Goal: Navigation & Orientation: Understand site structure

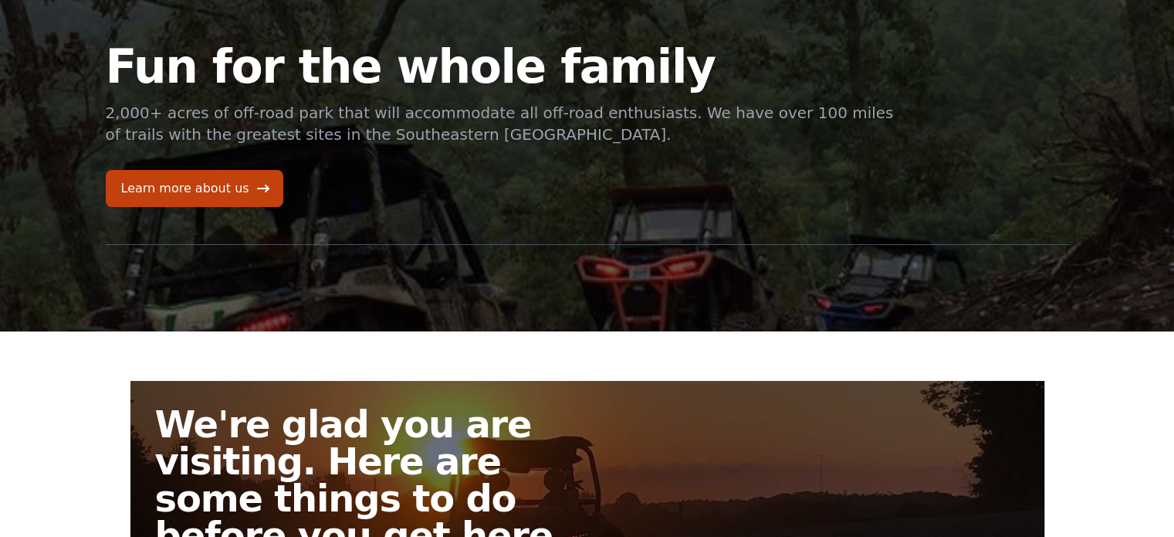
scroll to position [65, 0]
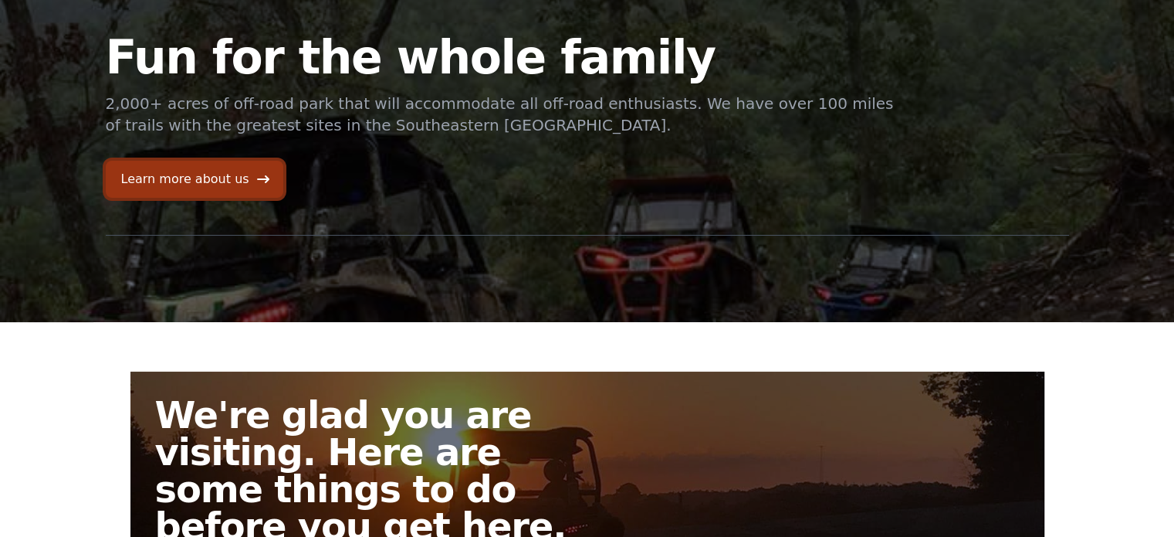
click at [232, 171] on link "Learn more about us" at bounding box center [195, 179] width 178 height 37
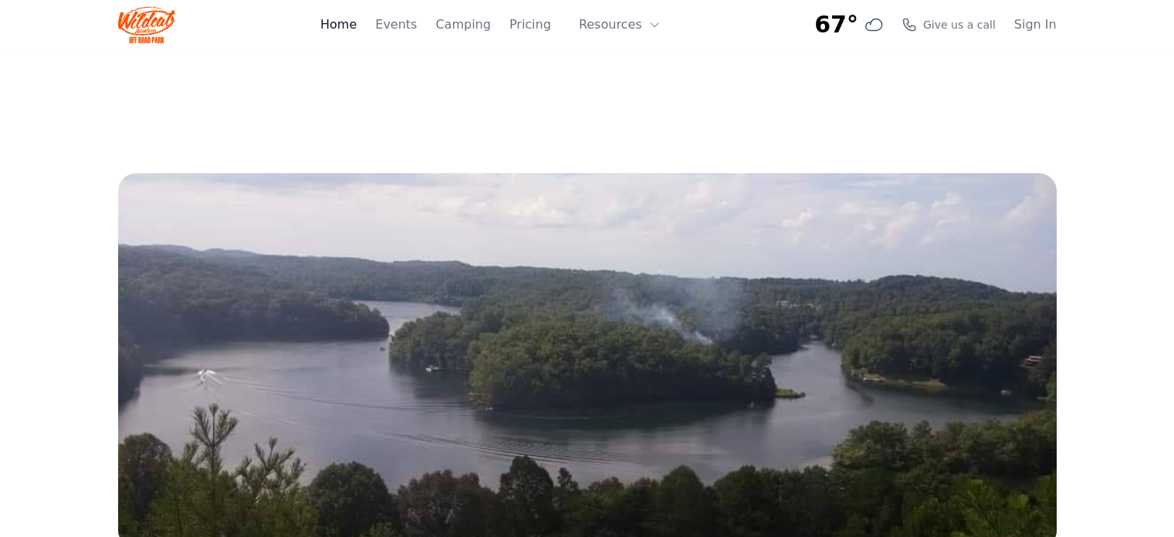
click at [357, 26] on link "Home" at bounding box center [338, 24] width 36 height 19
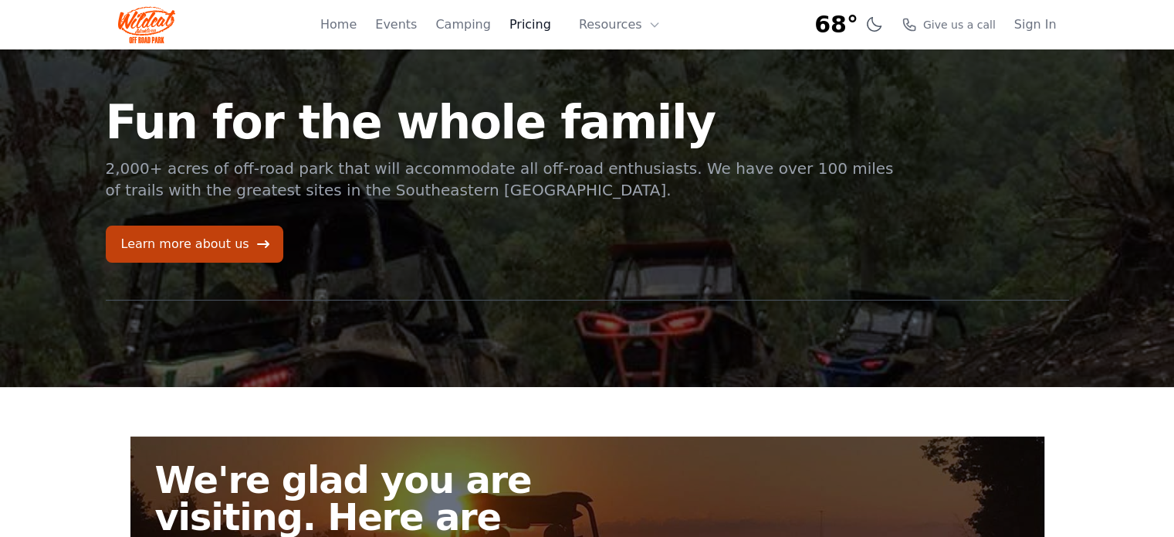
click at [540, 30] on link "Pricing" at bounding box center [531, 24] width 42 height 19
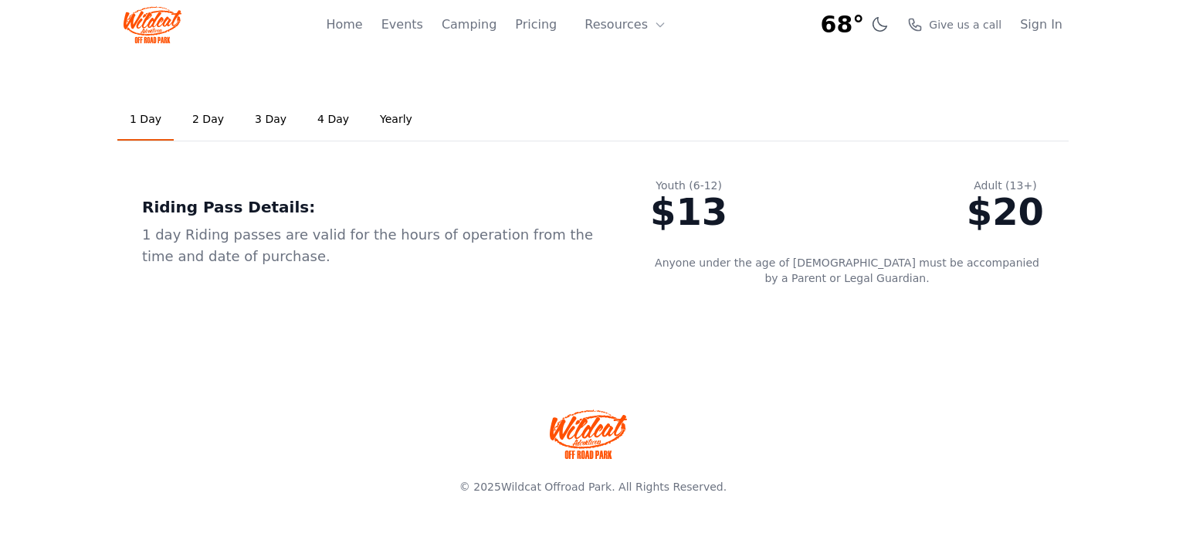
click at [383, 120] on link "Yearly" at bounding box center [395, 120] width 57 height 42
click at [258, 121] on link "3 Day" at bounding box center [270, 120] width 56 height 42
click at [212, 115] on link "2 Day" at bounding box center [208, 120] width 56 height 42
click at [146, 118] on link "1 Day" at bounding box center [145, 120] width 56 height 42
click at [198, 122] on link "2 Day" at bounding box center [208, 120] width 56 height 42
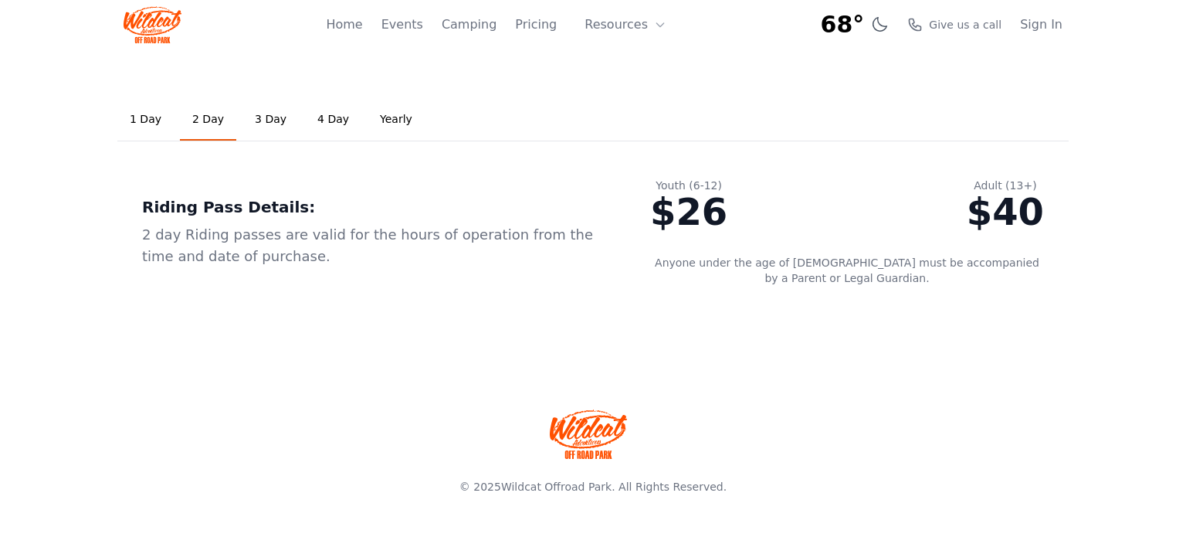
click at [275, 117] on link "3 Day" at bounding box center [270, 120] width 56 height 42
click at [421, 32] on link "Events" at bounding box center [402, 24] width 42 height 19
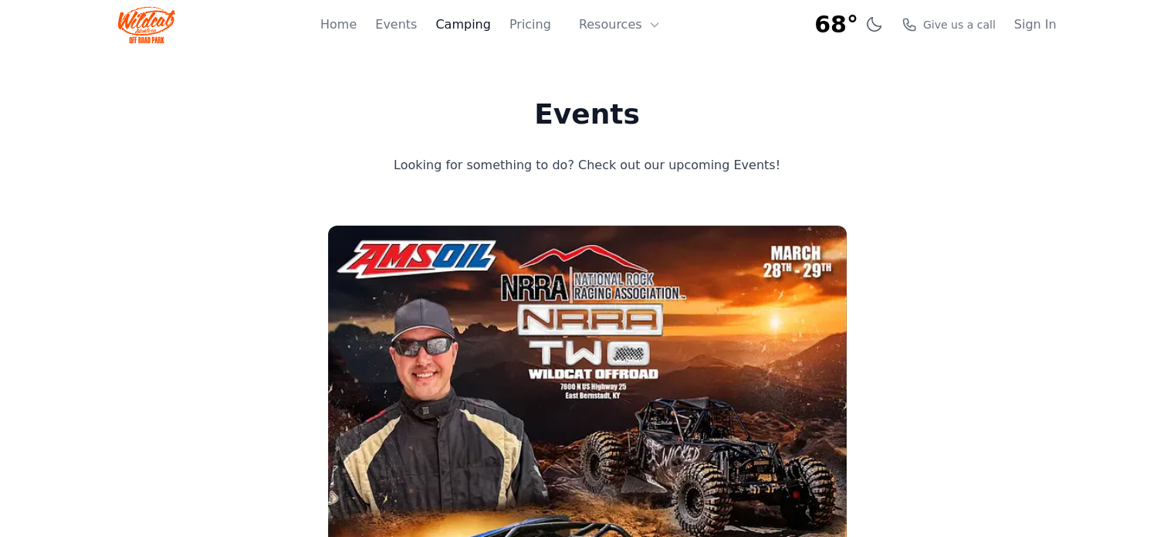
click at [485, 32] on link "Camping" at bounding box center [462, 24] width 55 height 19
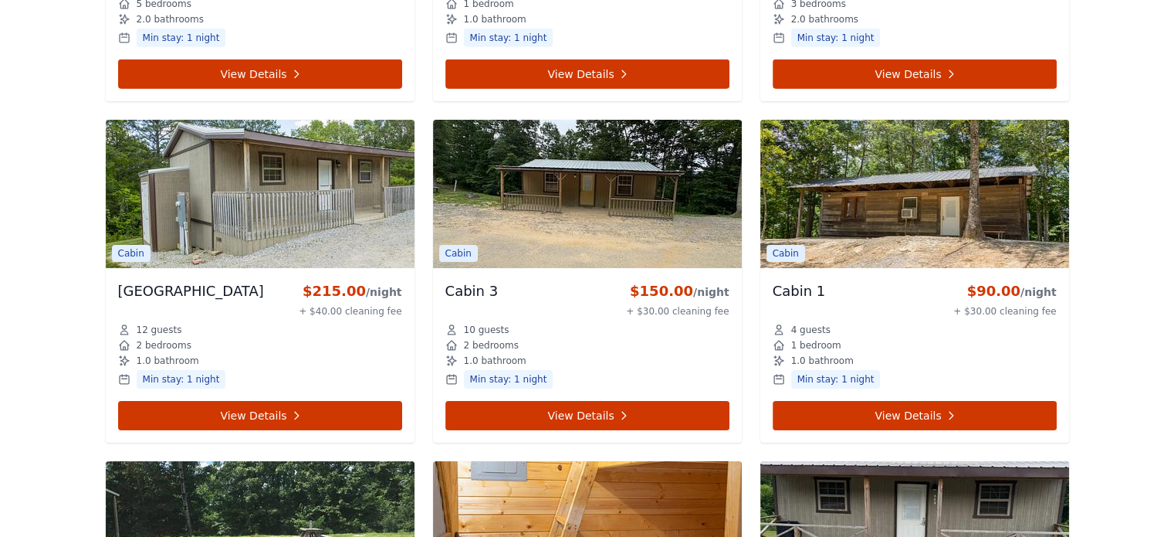
scroll to position [5051, 0]
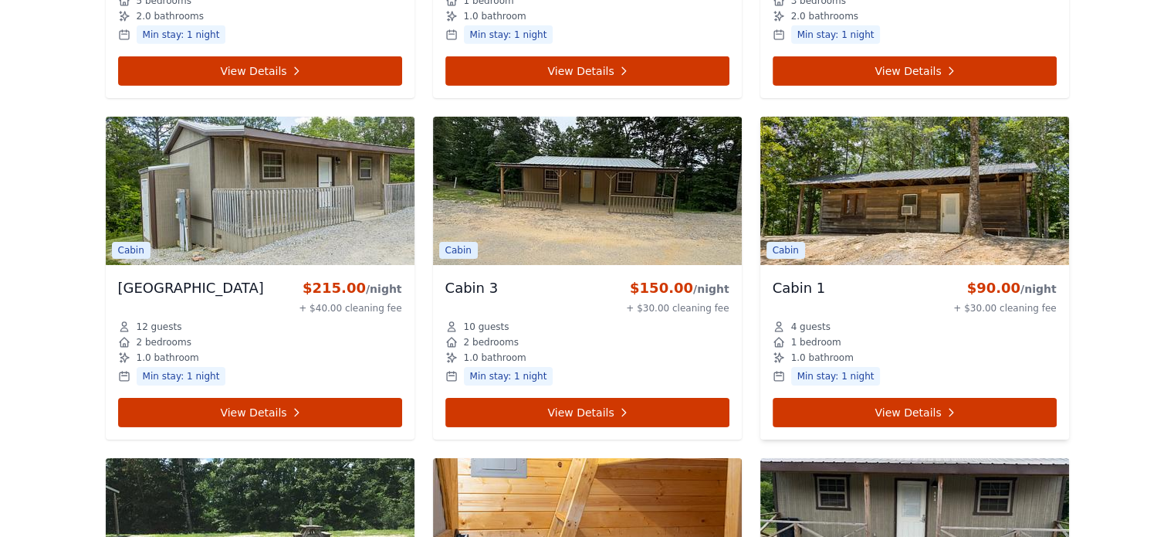
click at [942, 182] on img at bounding box center [914, 191] width 309 height 148
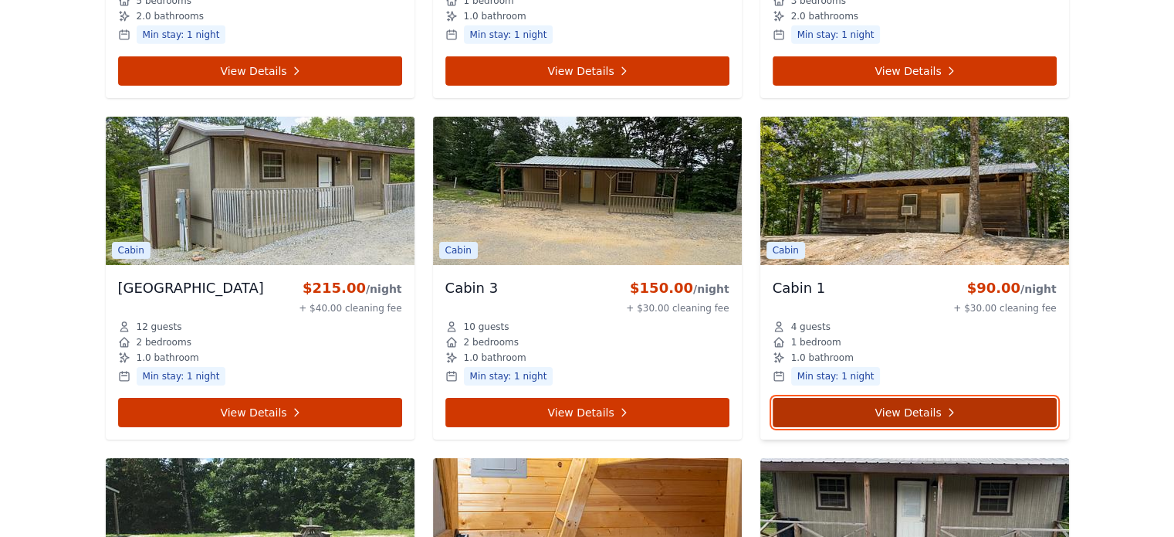
click at [954, 398] on link "View Details" at bounding box center [915, 412] width 284 height 29
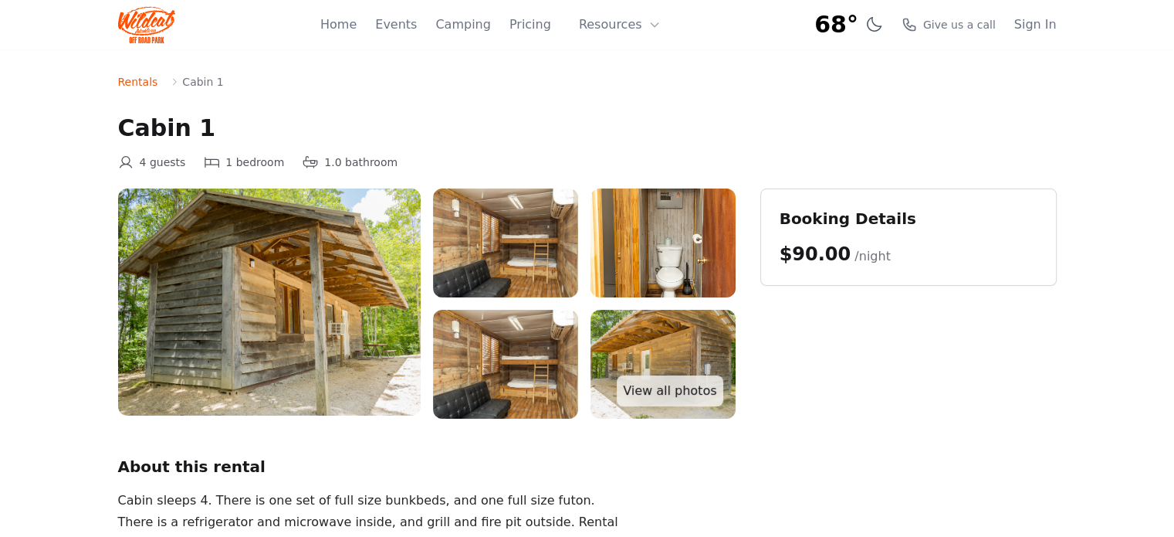
click at [347, 337] on img at bounding box center [269, 301] width 303 height 227
click at [506, 254] on img at bounding box center [505, 242] width 145 height 109
click at [486, 239] on img at bounding box center [505, 242] width 145 height 109
click at [629, 256] on img at bounding box center [663, 242] width 145 height 109
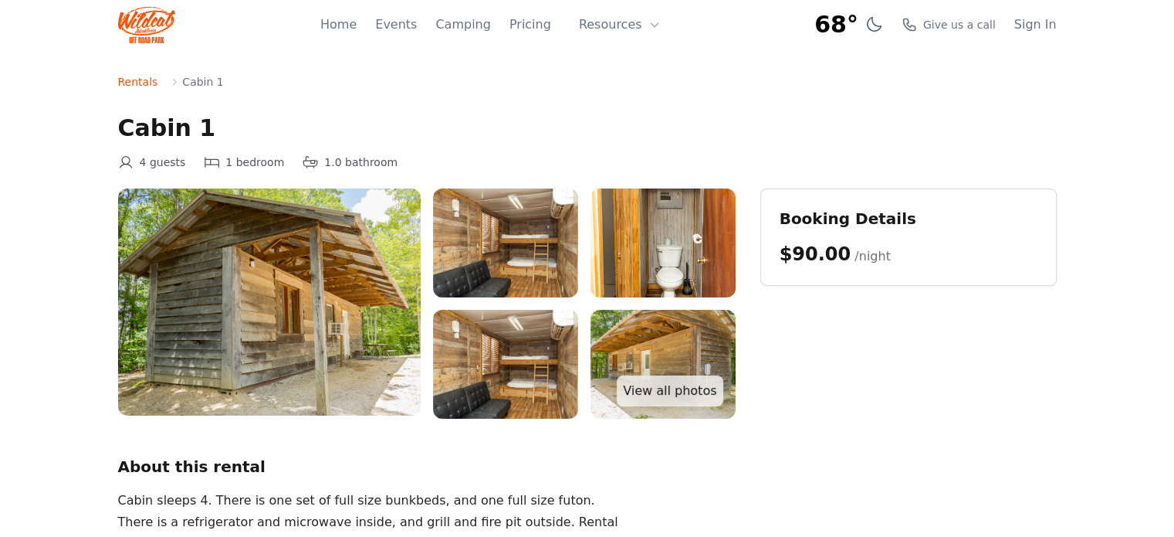
click at [516, 358] on img at bounding box center [505, 364] width 145 height 109
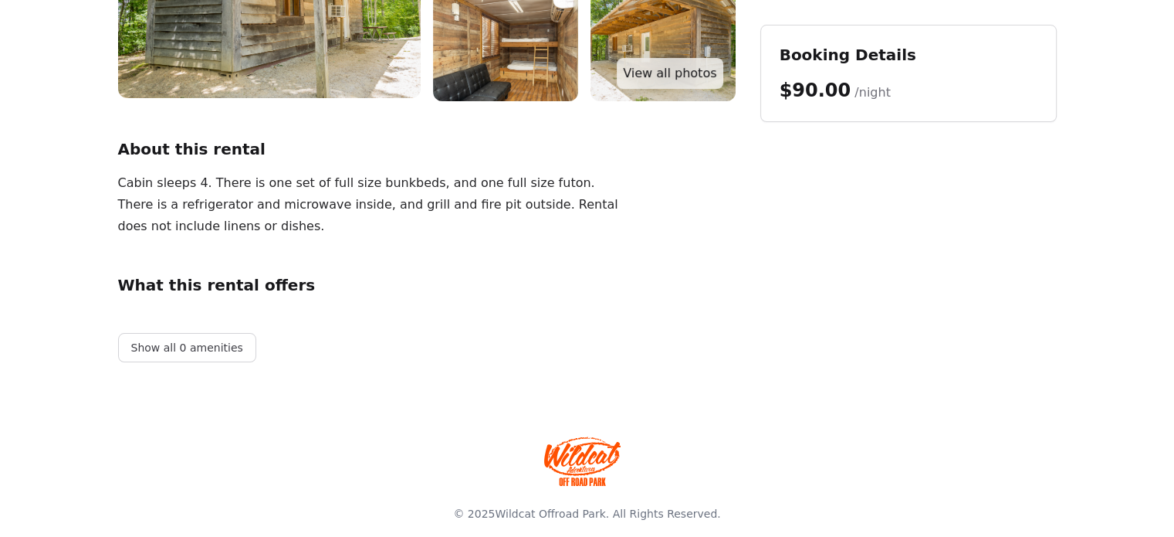
scroll to position [318, 0]
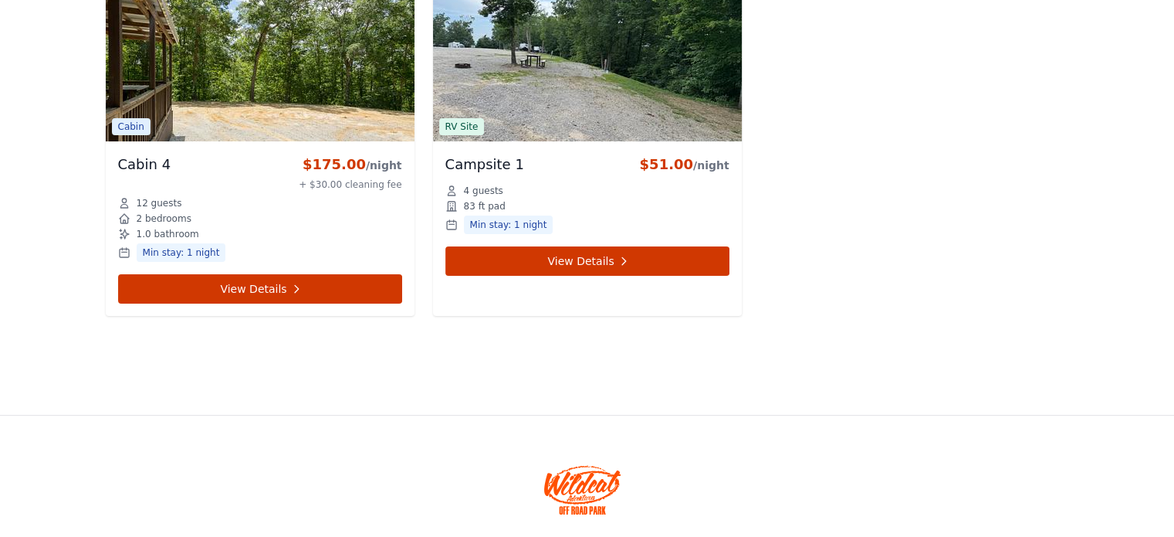
scroll to position [5896, 0]
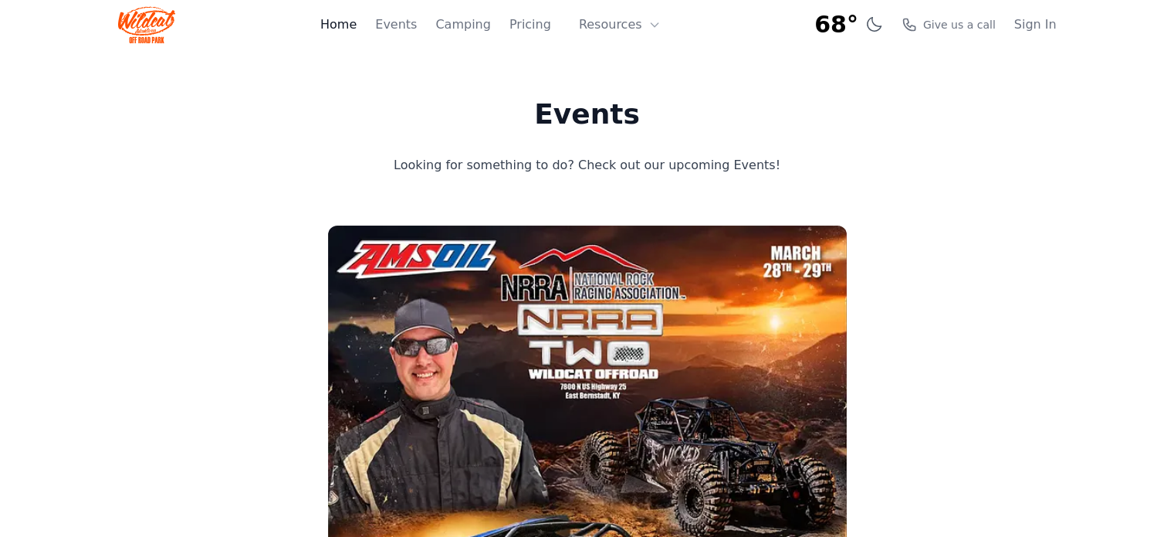
click at [357, 25] on link "Home" at bounding box center [338, 24] width 36 height 19
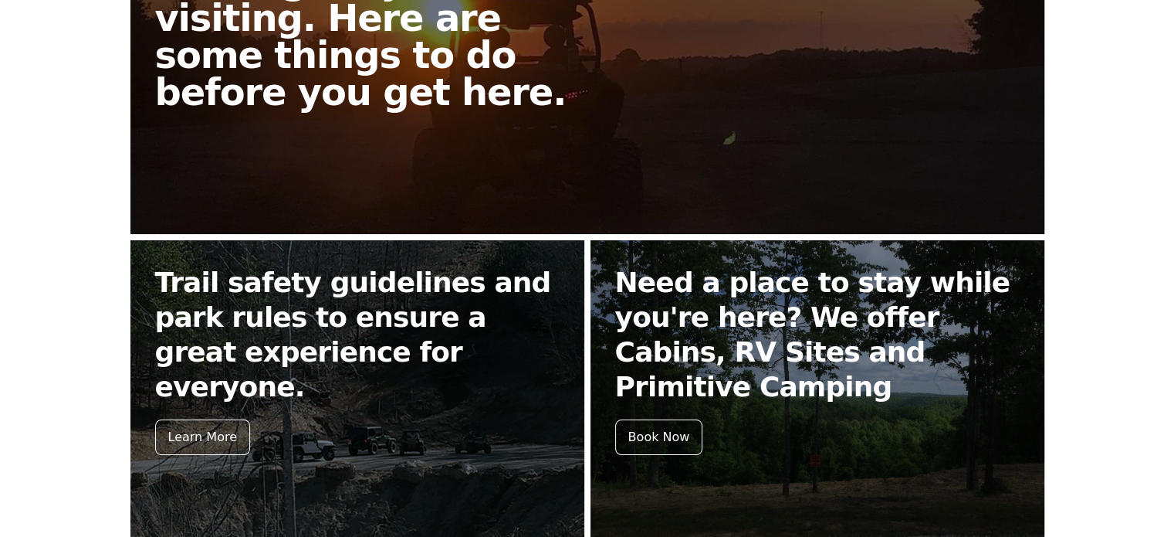
scroll to position [505, 0]
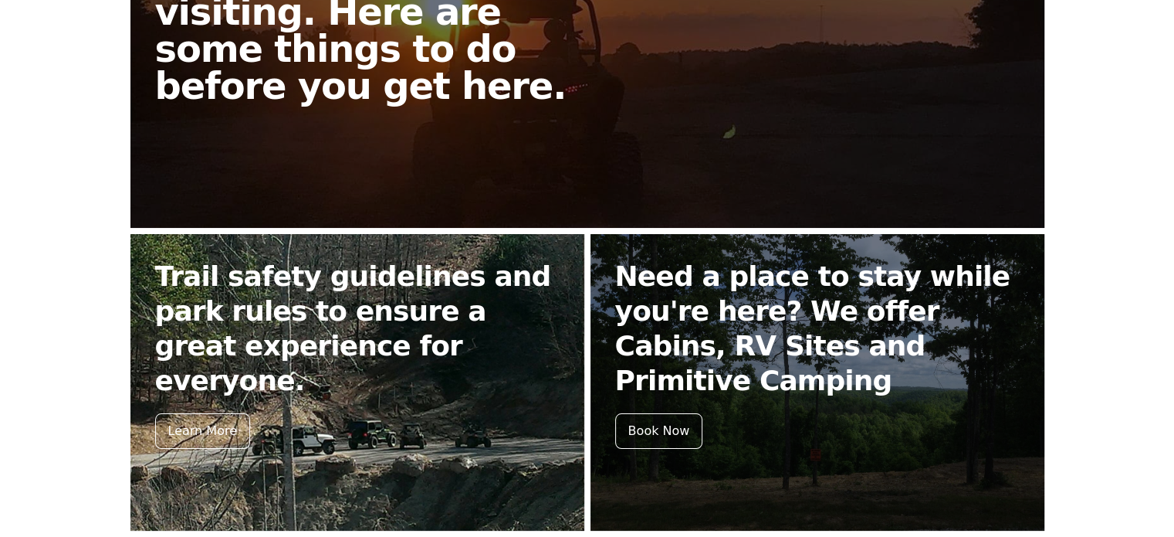
click at [268, 277] on h2 "Trail safety guidelines and park rules to ensure a great experience for everyon…" at bounding box center [357, 328] width 405 height 139
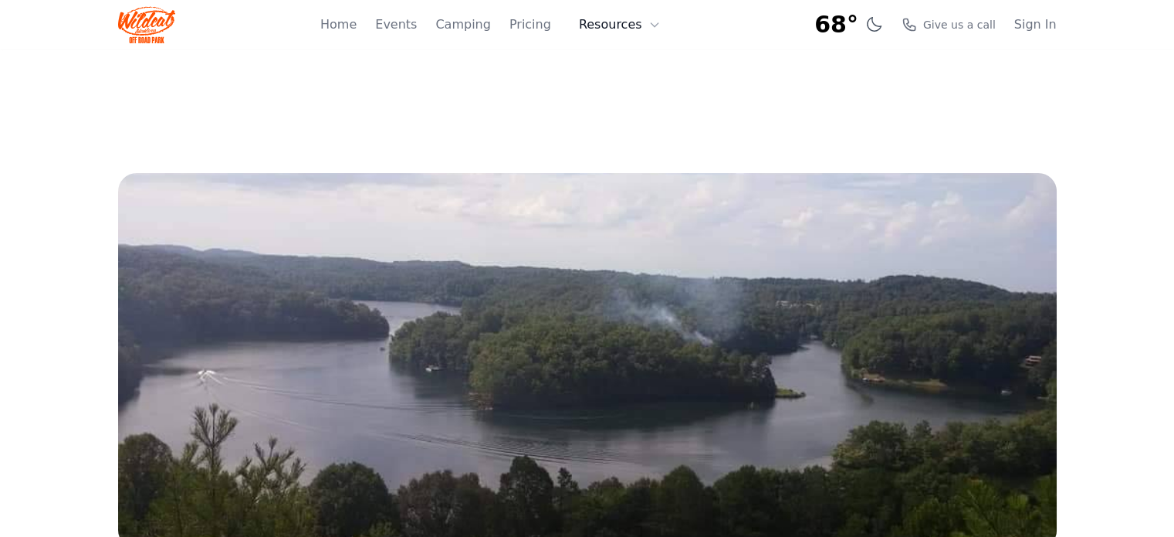
click at [628, 22] on button "Resources" at bounding box center [620, 24] width 100 height 31
click at [167, 31] on img at bounding box center [147, 24] width 58 height 37
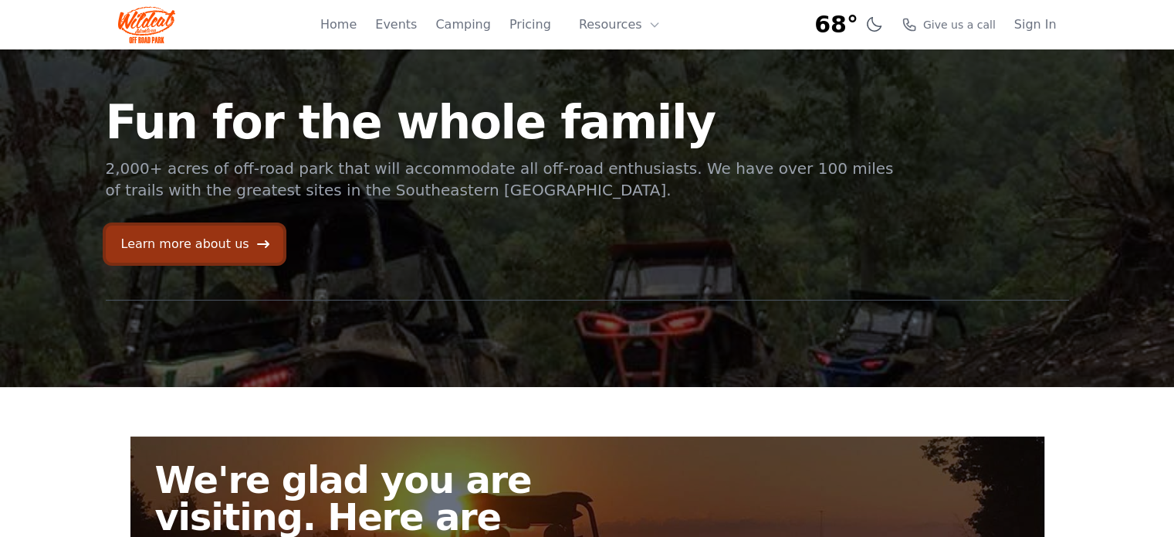
click at [236, 240] on link "Learn more about us" at bounding box center [195, 243] width 178 height 37
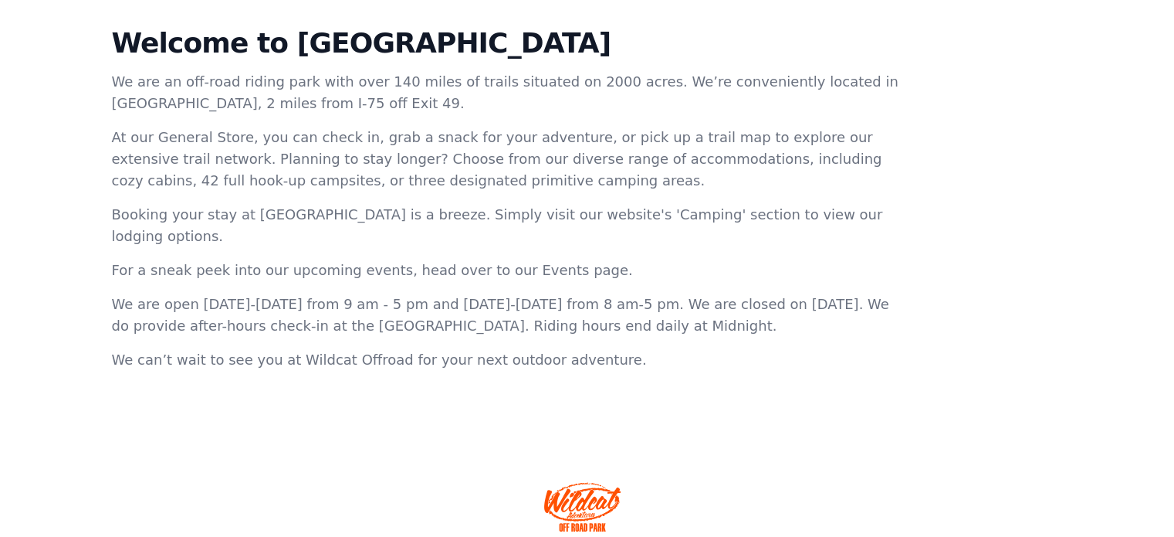
scroll to position [611, 0]
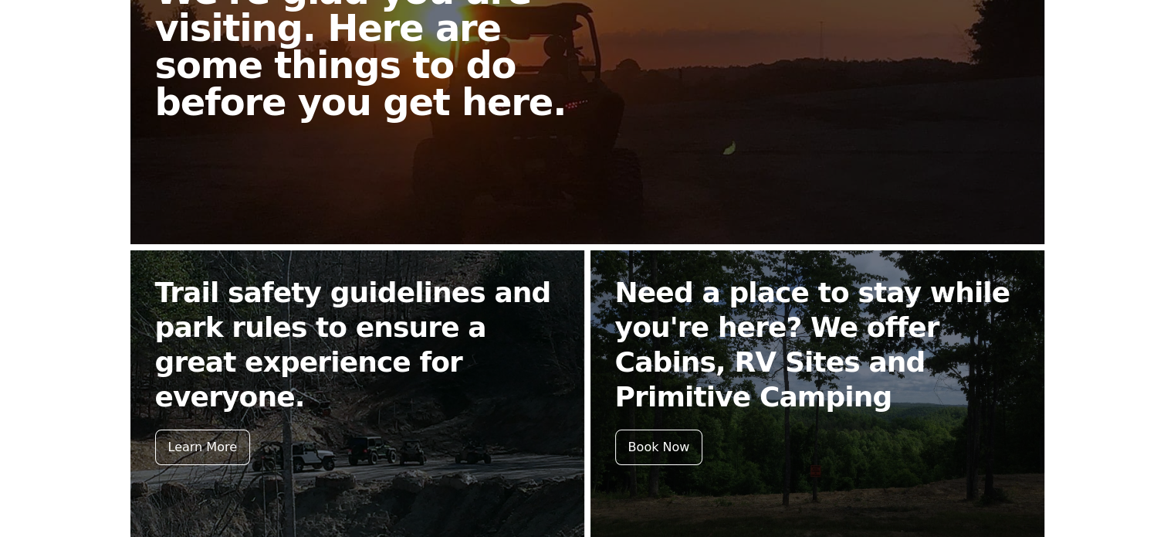
scroll to position [344, 0]
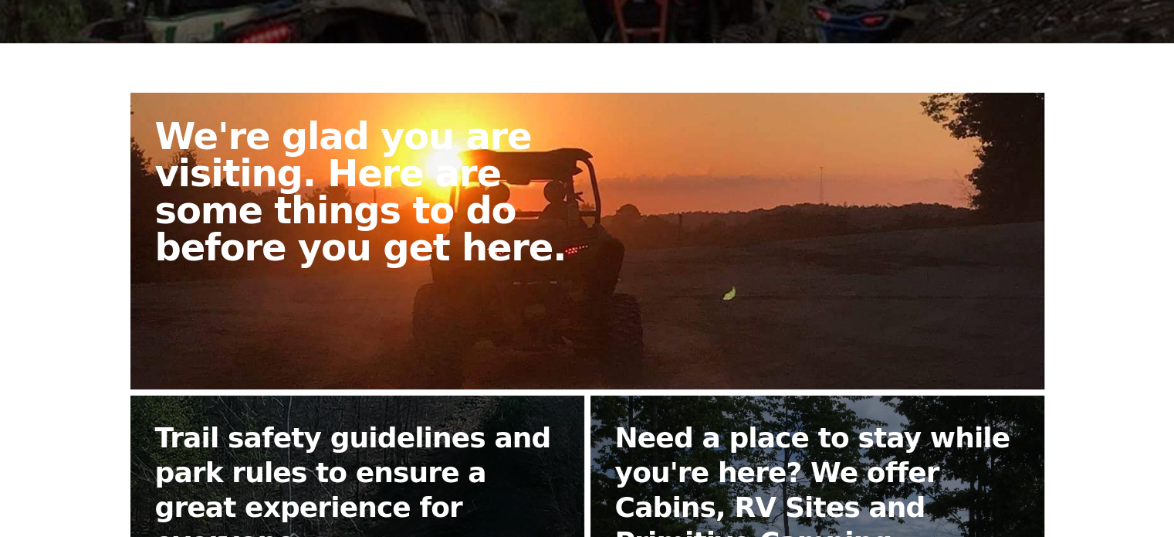
click at [388, 180] on h2 "We're glad you are visiting. Here are some things to do before you get here." at bounding box center [377, 191] width 445 height 148
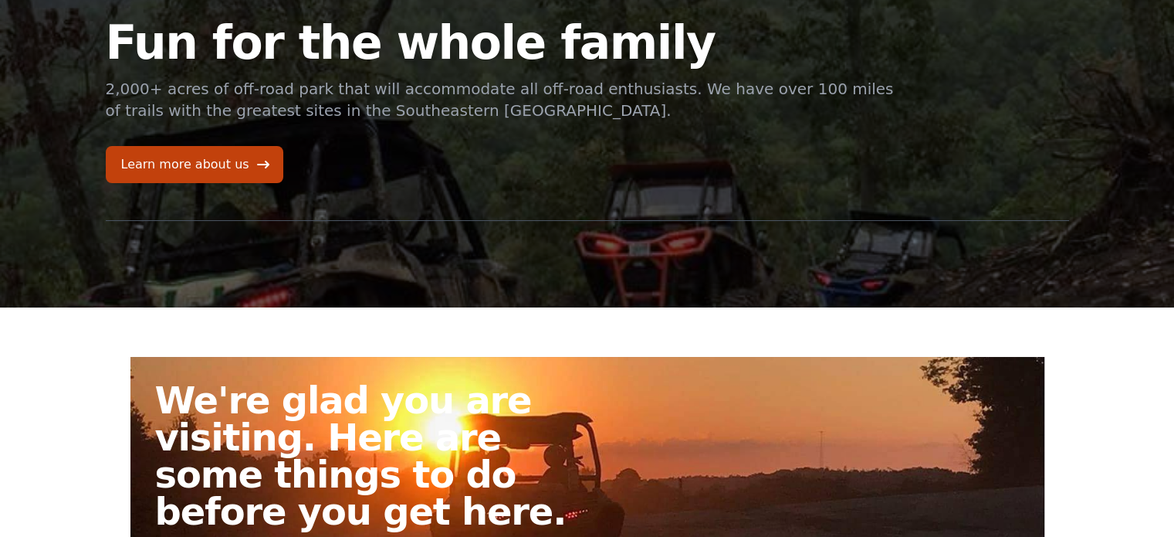
scroll to position [100, 0]
